Goal: Find specific page/section: Find specific page/section

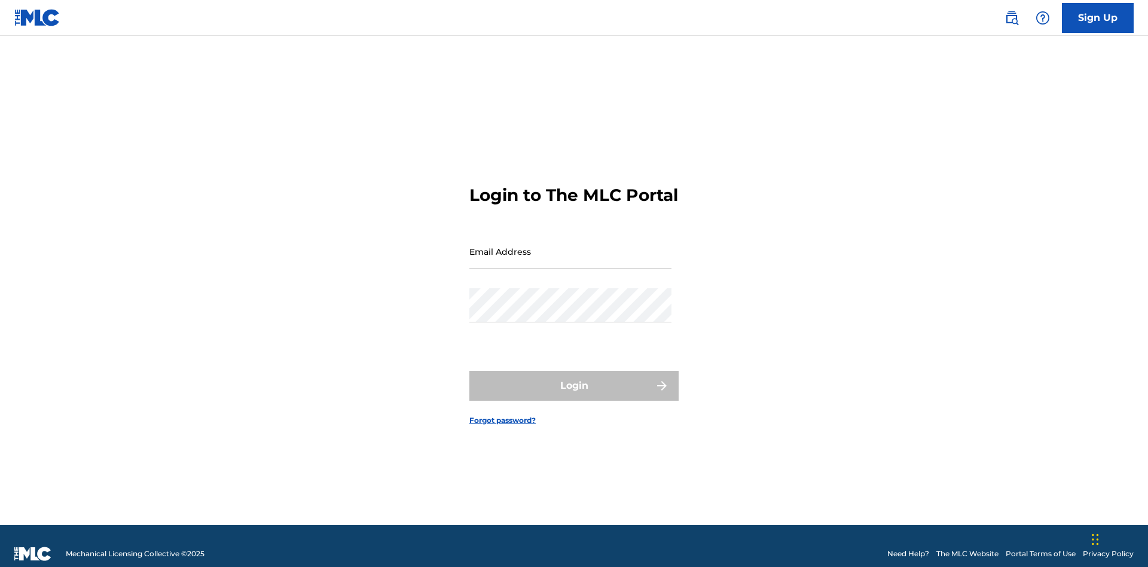
scroll to position [16, 0]
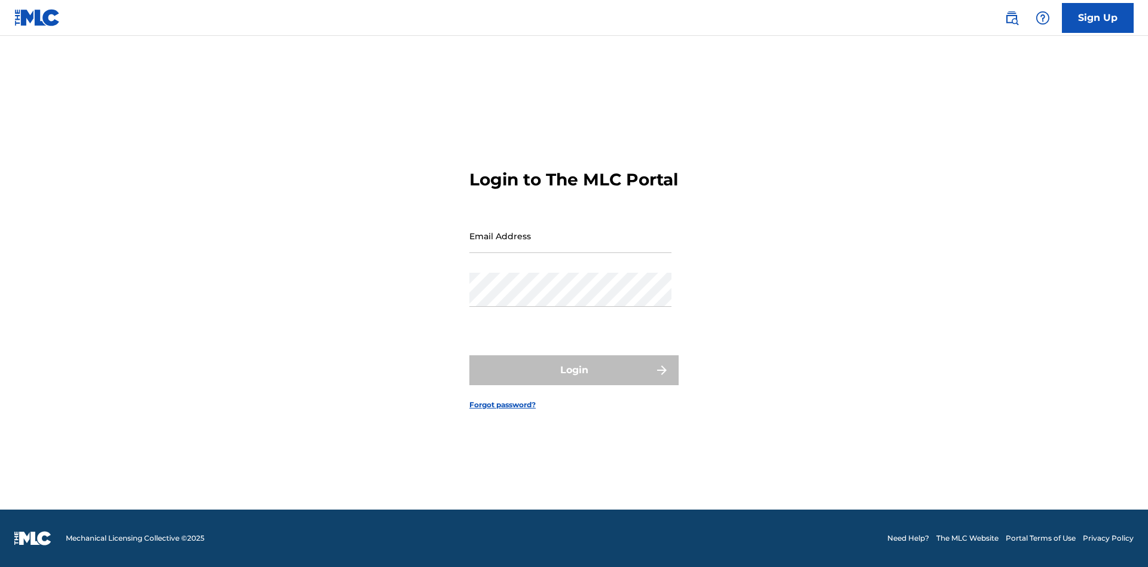
click at [571, 246] on input "Email Address" at bounding box center [571, 236] width 202 height 34
type input "[EMAIL_ADDRESS][DOMAIN_NAME]"
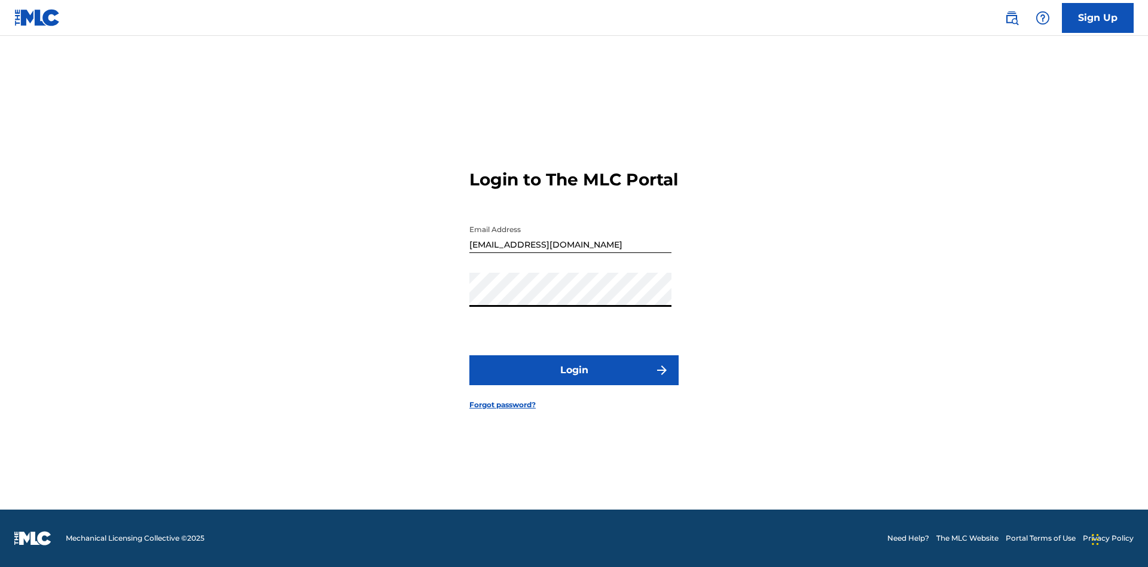
click at [574, 380] on button "Login" at bounding box center [574, 370] width 209 height 30
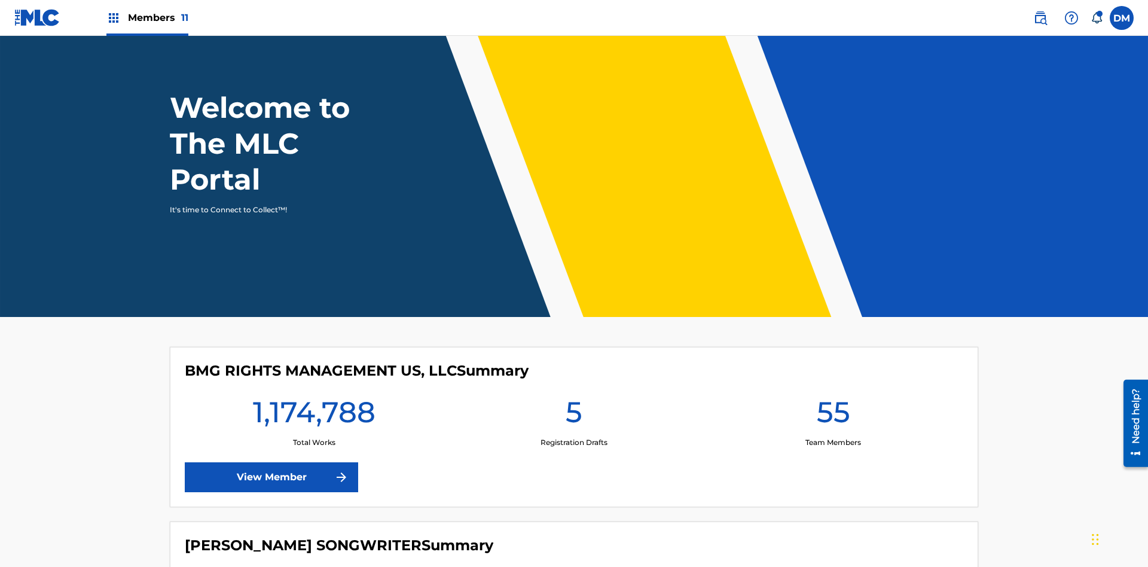
click at [147, 17] on span "Members 11" at bounding box center [158, 18] width 60 height 14
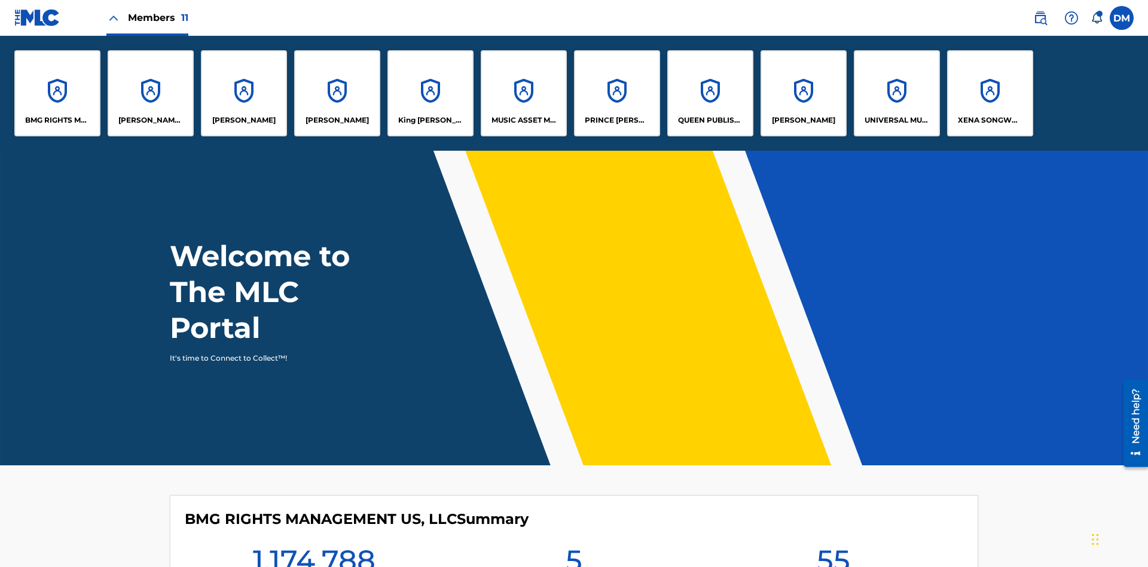
click at [897, 120] on p "UNIVERSAL MUSIC PUB GROUP" at bounding box center [897, 120] width 65 height 11
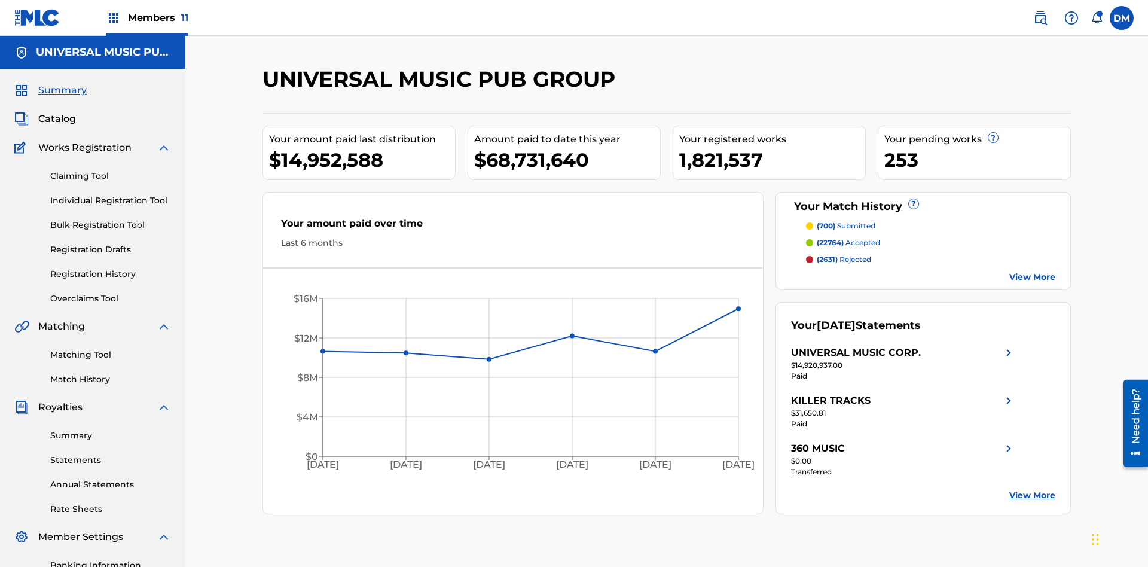
click at [57, 112] on span "Catalog" at bounding box center [57, 119] width 38 height 14
